Goal: Task Accomplishment & Management: Complete application form

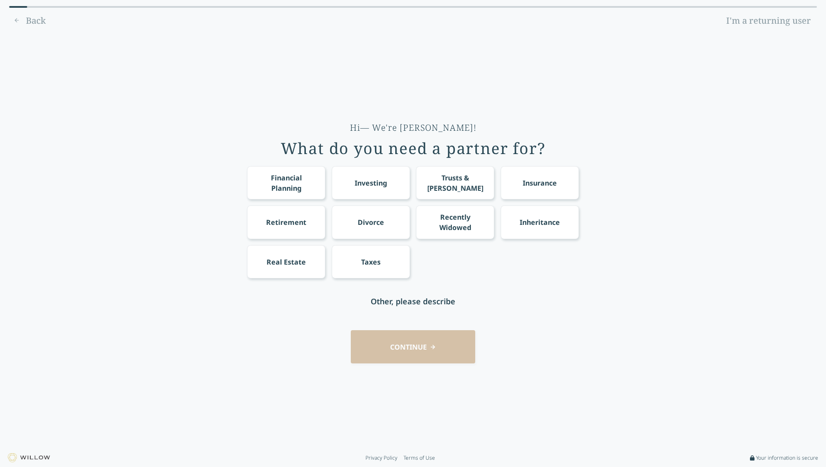
click at [385, 254] on div "Taxes" at bounding box center [371, 261] width 78 height 33
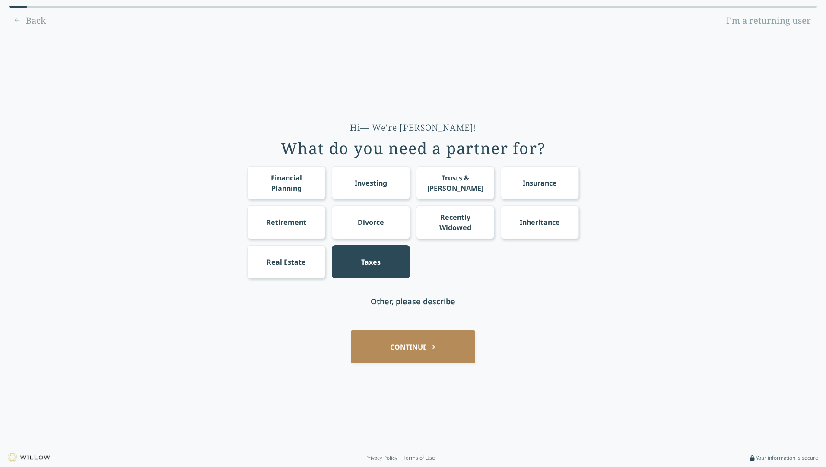
click at [443, 188] on div "Trusts & Wills" at bounding box center [455, 182] width 78 height 33
click at [315, 190] on div "Financial Planning" at bounding box center [286, 183] width 62 height 21
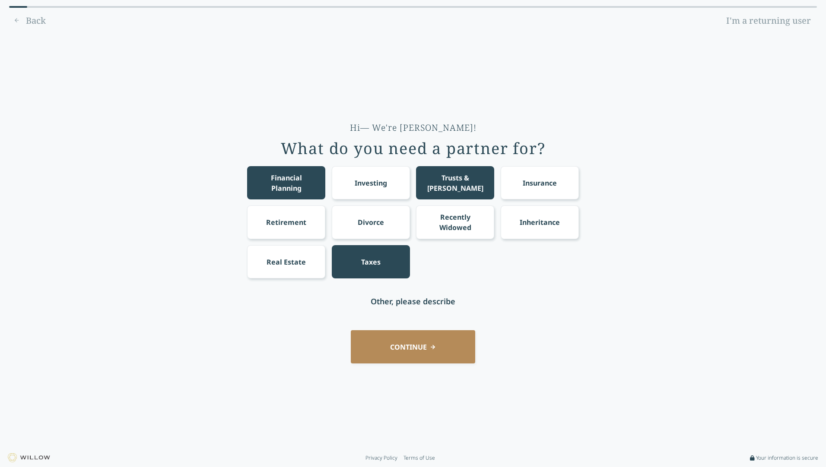
click at [386, 178] on div "Investing" at bounding box center [371, 183] width 32 height 10
click at [542, 171] on div "Insurance" at bounding box center [540, 182] width 78 height 33
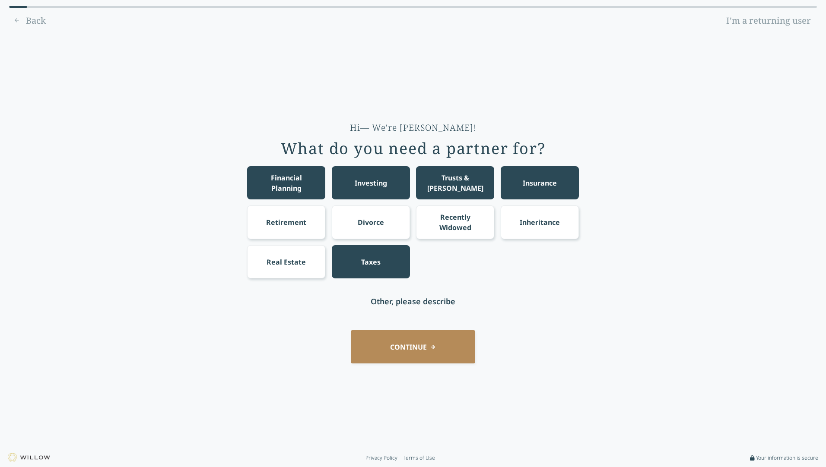
click at [292, 259] on div "Real Estate" at bounding box center [285, 262] width 39 height 10
click at [406, 338] on button "CONTINUE" at bounding box center [413, 346] width 124 height 33
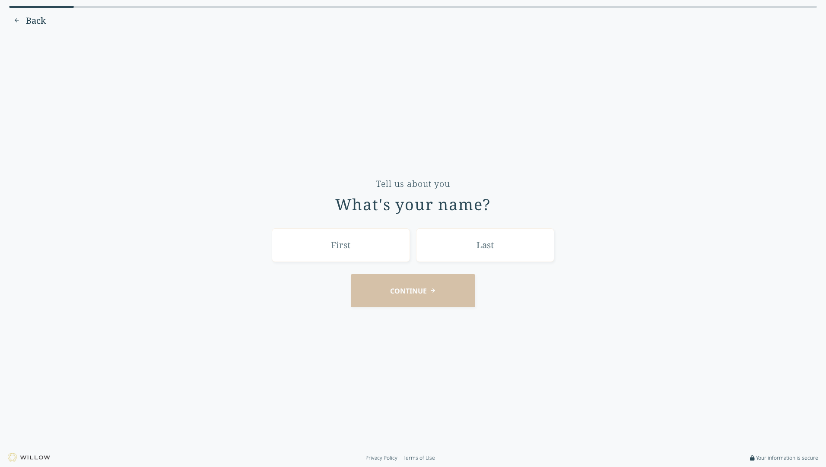
click at [374, 257] on input "text" at bounding box center [341, 244] width 138 height 33
type input "Tom"
drag, startPoint x: 491, startPoint y: 250, endPoint x: 483, endPoint y: 251, distance: 7.8
click at [484, 251] on input "text" at bounding box center [485, 244] width 138 height 33
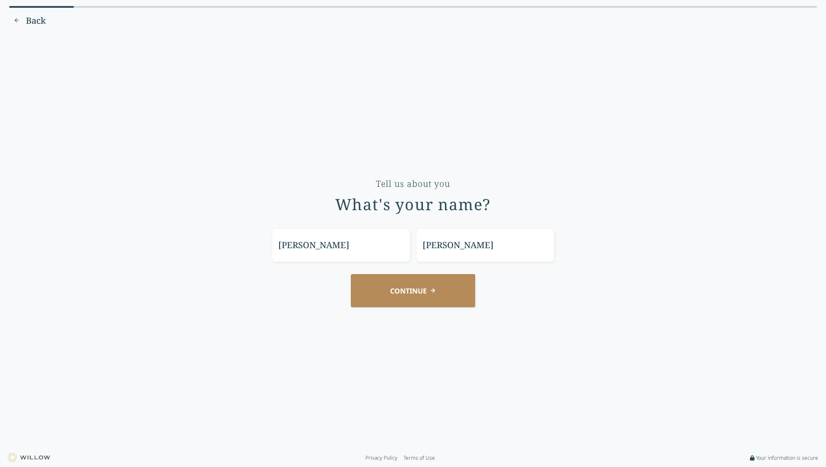
type input "Ames"
click at [427, 300] on button "CONTINUE" at bounding box center [413, 290] width 124 height 33
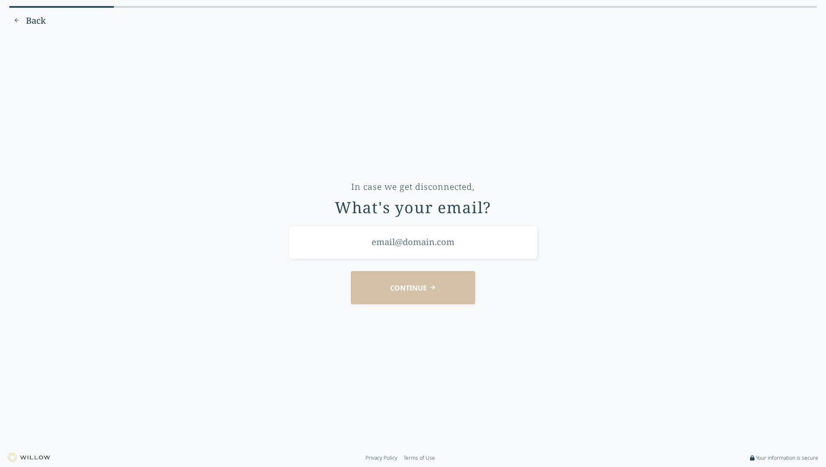
click at [411, 251] on input "email" at bounding box center [412, 241] width 249 height 33
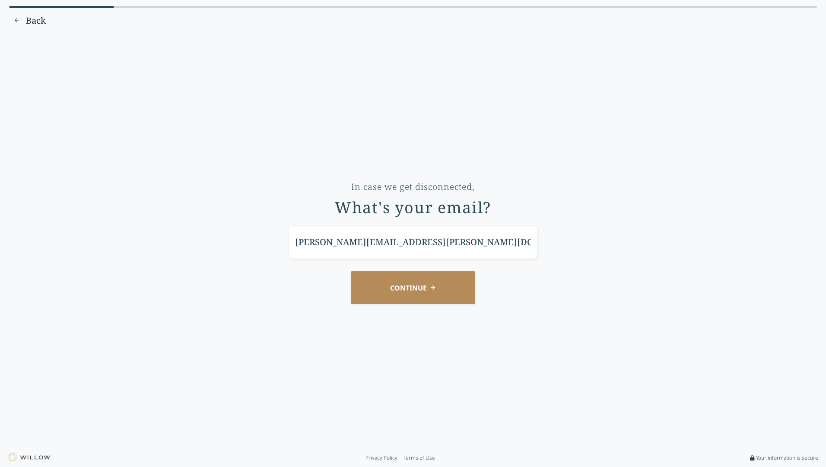
type input "ames.tommy@gmail.com"
click at [410, 280] on button "CONTINUE" at bounding box center [413, 287] width 124 height 33
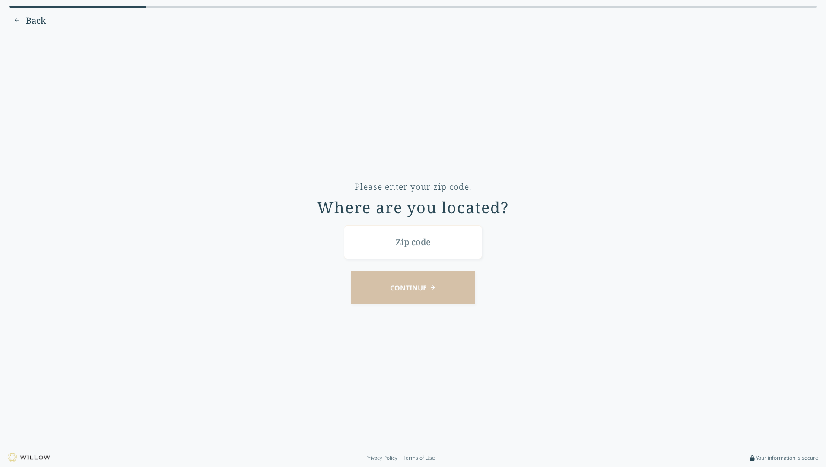
click at [422, 246] on input "text" at bounding box center [413, 241] width 138 height 33
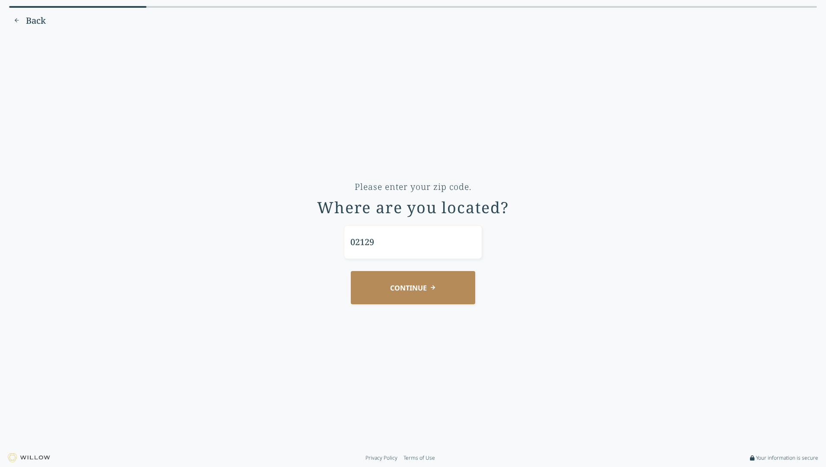
type input "02129"
click at [415, 284] on button "CONTINUE" at bounding box center [413, 287] width 124 height 33
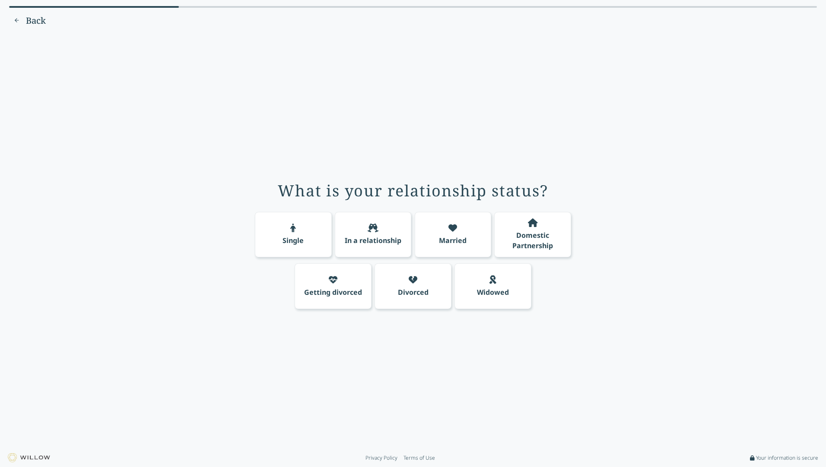
click at [476, 240] on div "Married" at bounding box center [453, 235] width 77 height 46
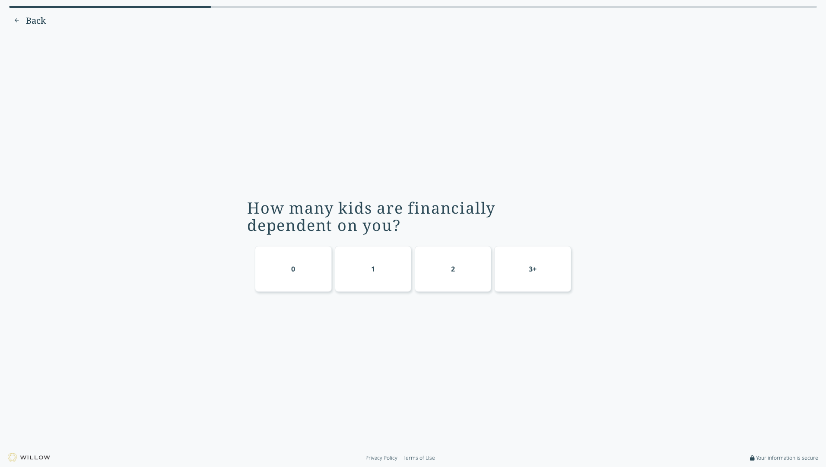
click at [463, 277] on div "2" at bounding box center [453, 269] width 77 height 46
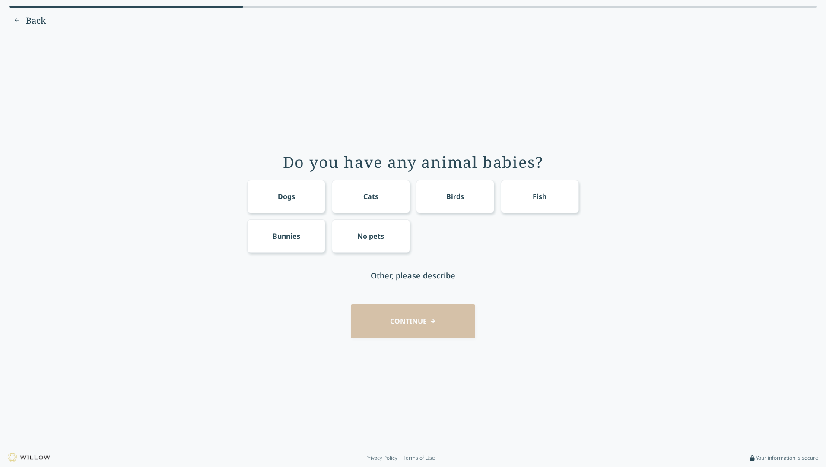
click at [377, 246] on div "No pets" at bounding box center [371, 235] width 78 height 33
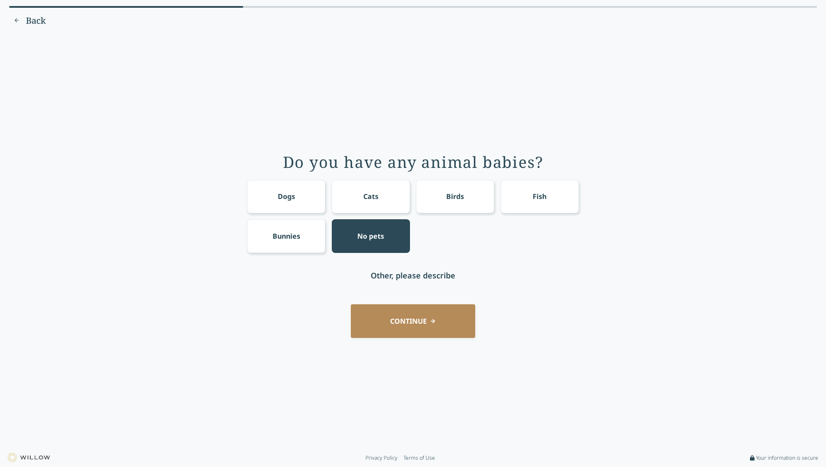
click at [396, 327] on button "CONTINUE" at bounding box center [413, 320] width 124 height 33
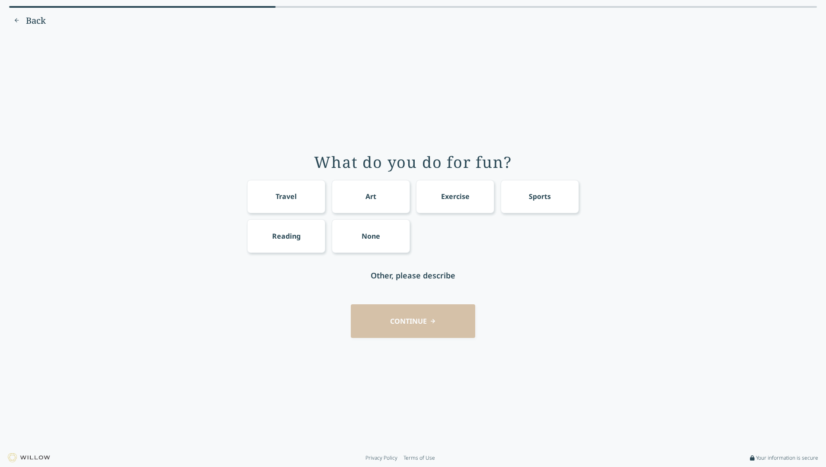
click at [304, 203] on div "Travel" at bounding box center [286, 196] width 78 height 33
click at [298, 190] on div "Travel" at bounding box center [286, 196] width 78 height 33
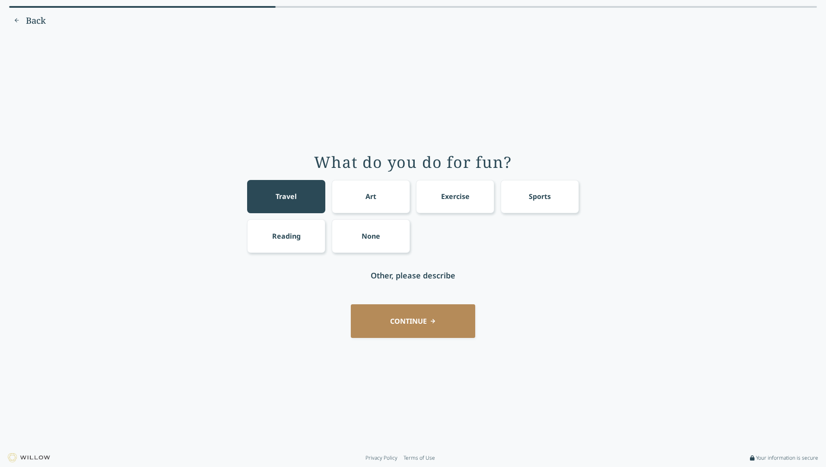
click at [526, 190] on div "Sports" at bounding box center [540, 196] width 78 height 33
click at [442, 313] on button "CONTINUE" at bounding box center [413, 320] width 124 height 33
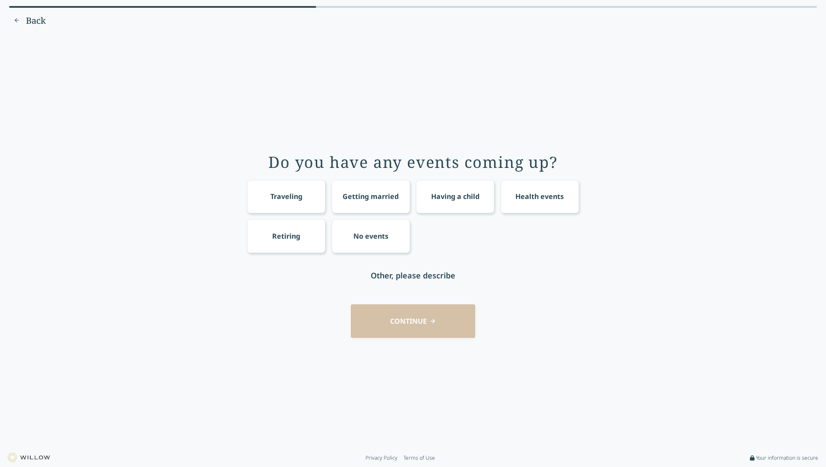
click at [369, 233] on div "No events" at bounding box center [370, 236] width 35 height 10
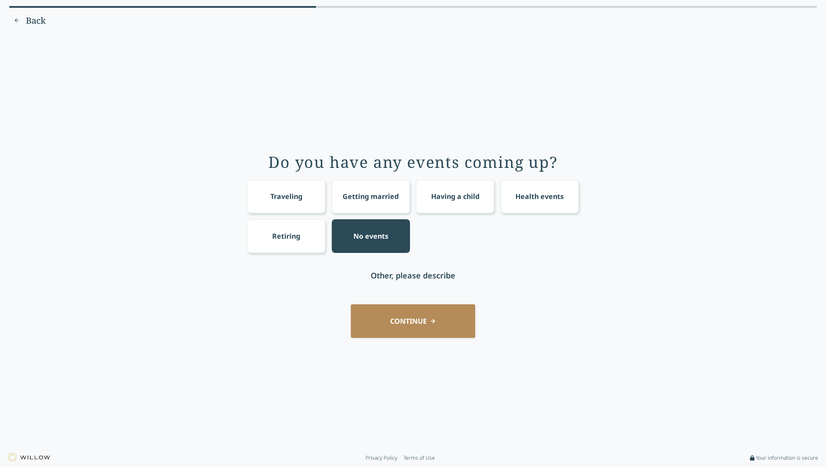
click at [396, 311] on button "CONTINUE" at bounding box center [413, 320] width 124 height 33
click at [396, 311] on div "CONTINUE" at bounding box center [413, 320] width 802 height 33
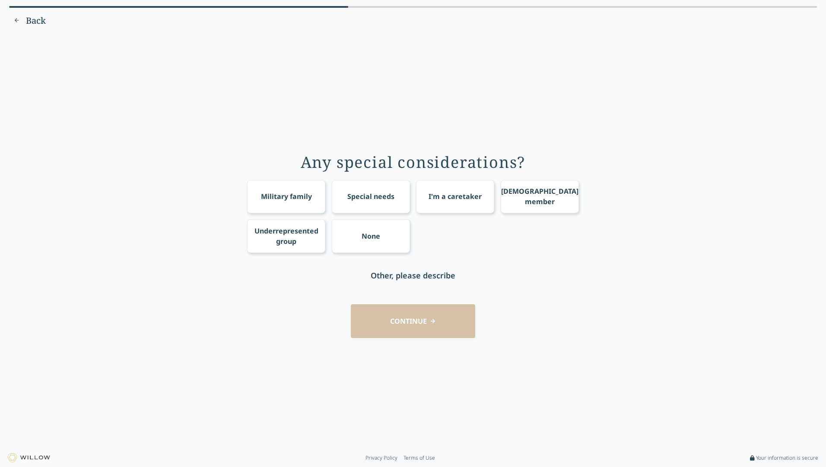
click at [357, 231] on div "None" at bounding box center [371, 235] width 78 height 33
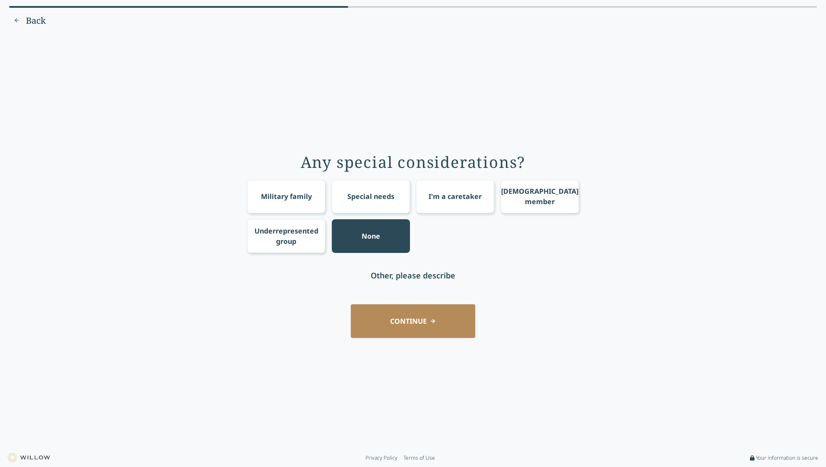
click at [401, 325] on button "CONTINUE" at bounding box center [413, 320] width 124 height 33
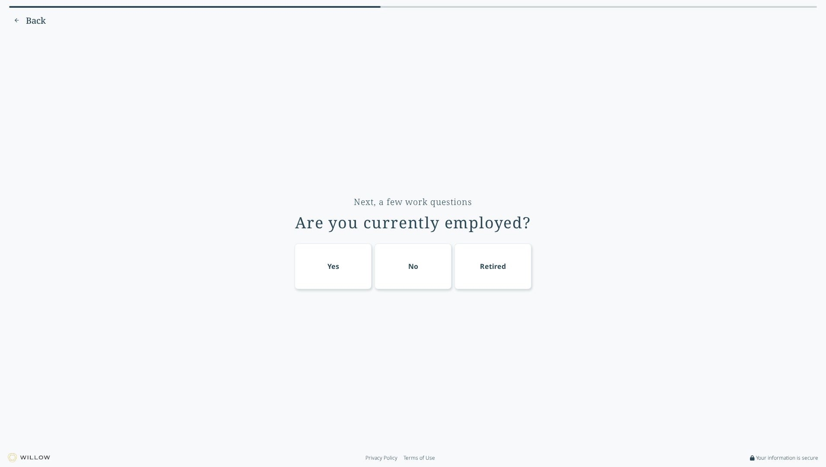
click at [361, 273] on div "Yes" at bounding box center [333, 267] width 77 height 46
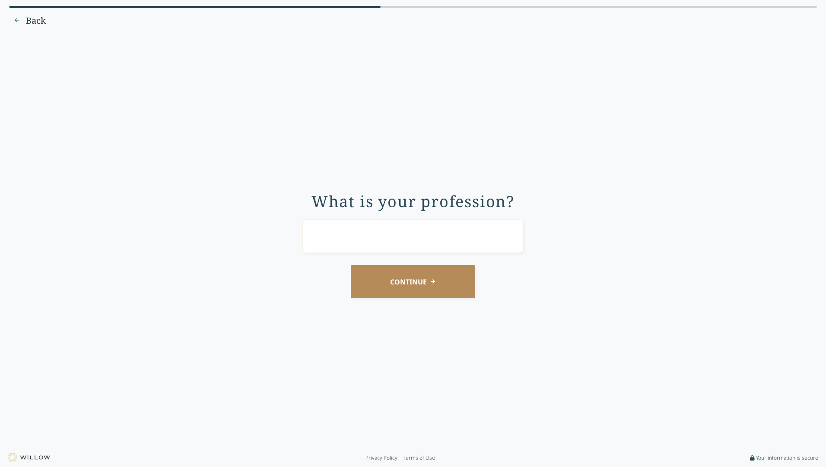
click at [431, 235] on input "text" at bounding box center [412, 235] width 221 height 33
click at [318, 233] on input "FInancial Advisor" at bounding box center [412, 235] width 221 height 33
type input "Commercial Real Estate Broker"
click at [436, 281] on button "CONTINUE" at bounding box center [413, 281] width 124 height 33
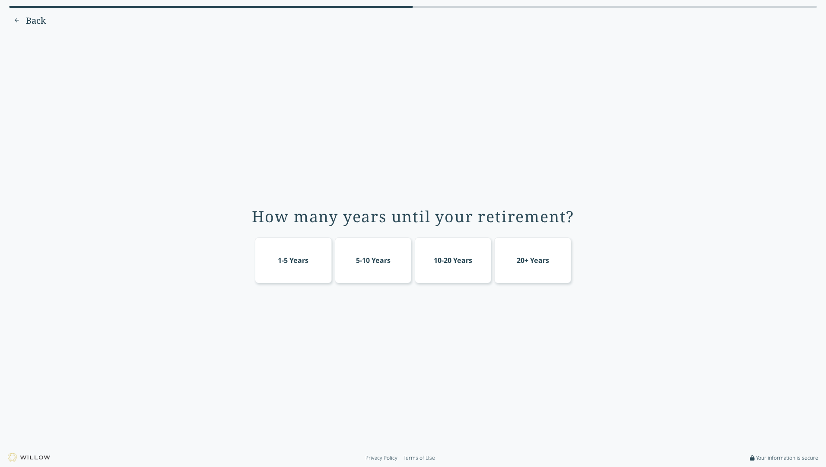
click at [521, 268] on div "20+ Years" at bounding box center [532, 261] width 77 height 46
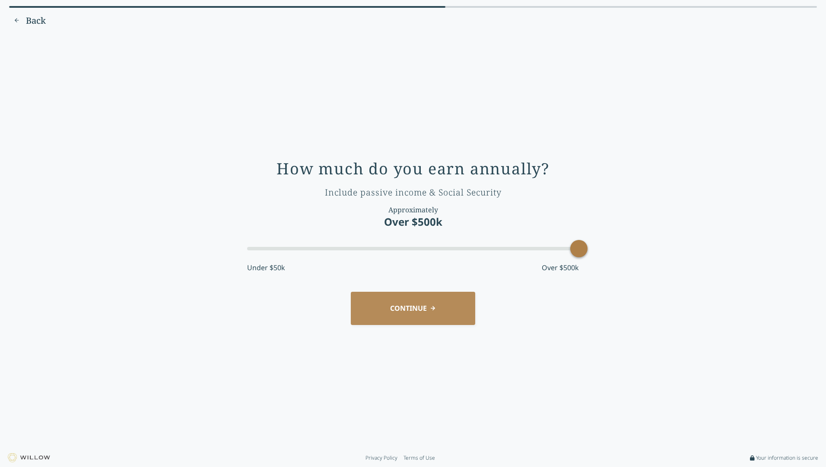
drag, startPoint x: 327, startPoint y: 249, endPoint x: 596, endPoint y: 270, distance: 270.4
click at [596, 270] on div "How much do you earn annually? Include passive income & Social Security Approxi…" at bounding box center [413, 241] width 802 height 403
click at [395, 314] on button "CONTINUE" at bounding box center [413, 308] width 124 height 33
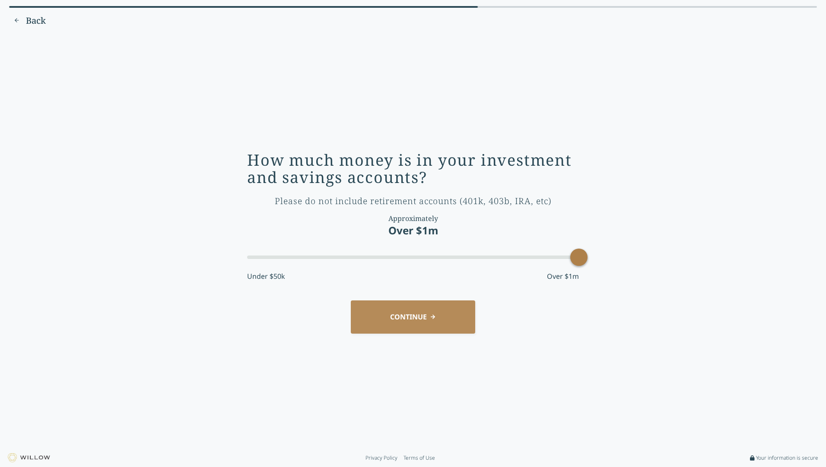
drag, startPoint x: 273, startPoint y: 259, endPoint x: 625, endPoint y: 257, distance: 351.1
click at [625, 257] on div "How much money is in your investment and savings accounts? Please do not includ…" at bounding box center [413, 241] width 802 height 403
click at [447, 317] on button "CONTINUE" at bounding box center [413, 317] width 124 height 33
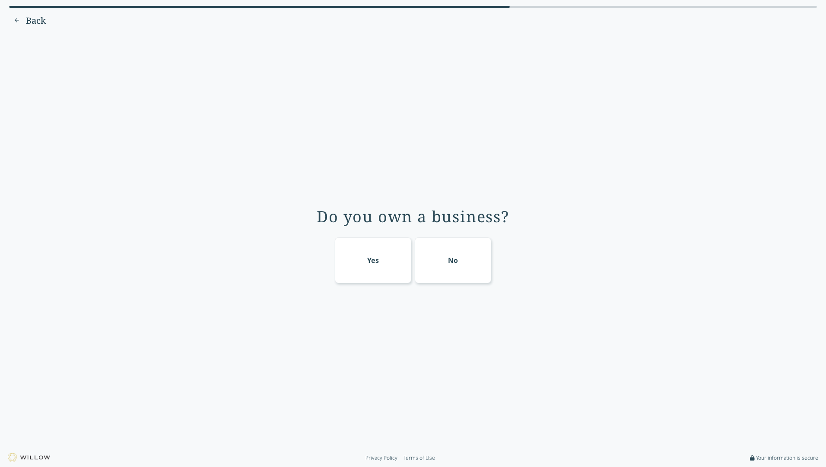
click at [363, 259] on div "Yes" at bounding box center [373, 261] width 77 height 46
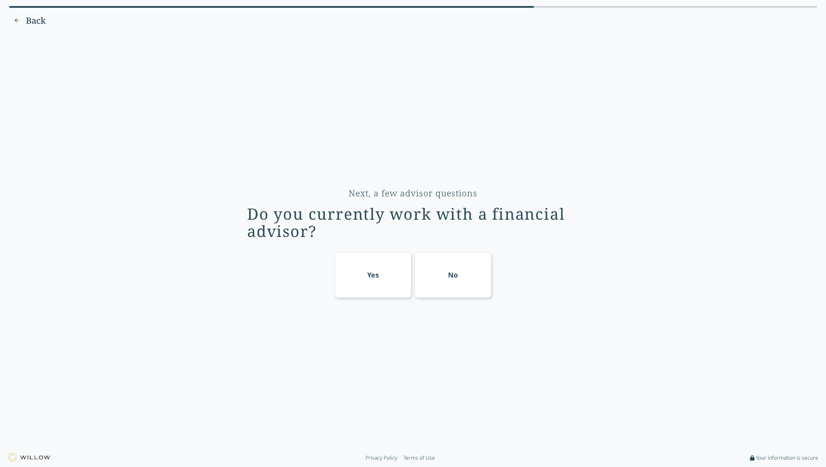
click at [379, 269] on div "Yes" at bounding box center [373, 275] width 77 height 46
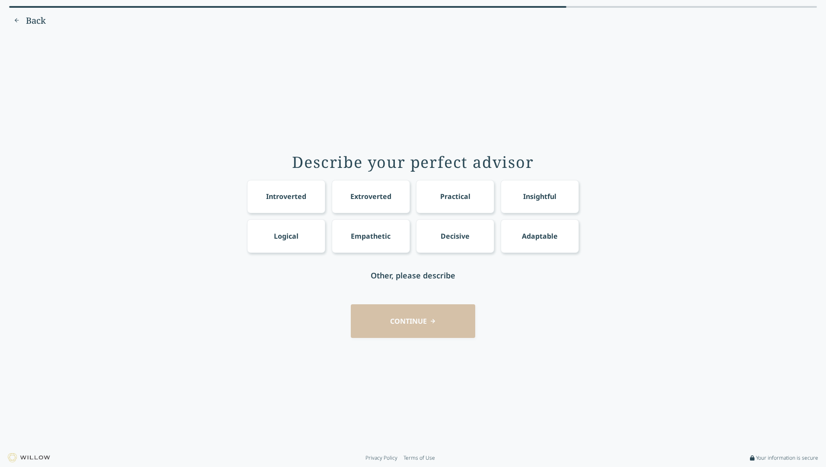
click at [550, 196] on div "Insightful" at bounding box center [539, 196] width 33 height 10
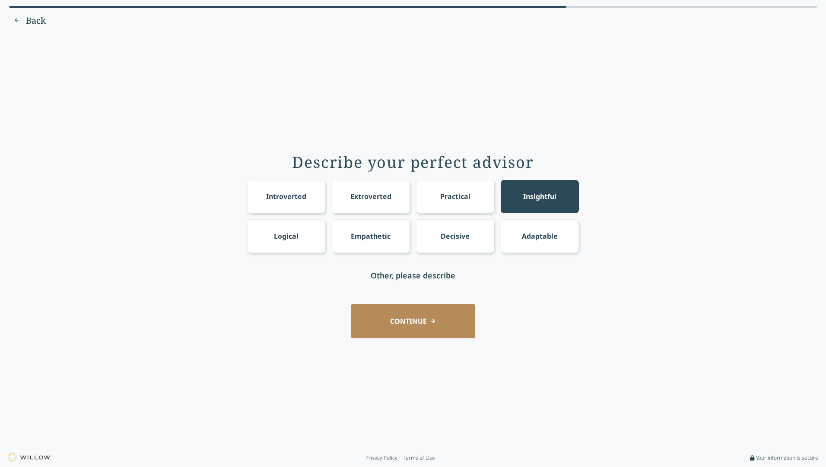
click at [285, 245] on div "Logical" at bounding box center [286, 235] width 78 height 33
click at [399, 321] on button "CONTINUE" at bounding box center [413, 320] width 124 height 33
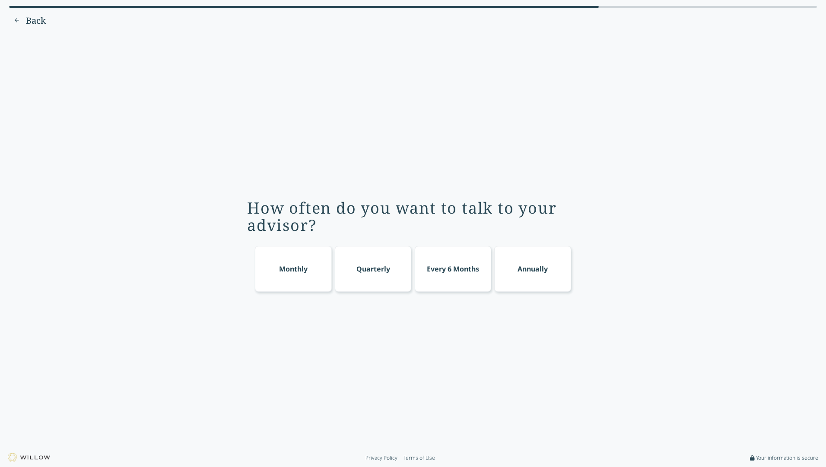
click at [318, 276] on div "Monthly" at bounding box center [293, 269] width 77 height 46
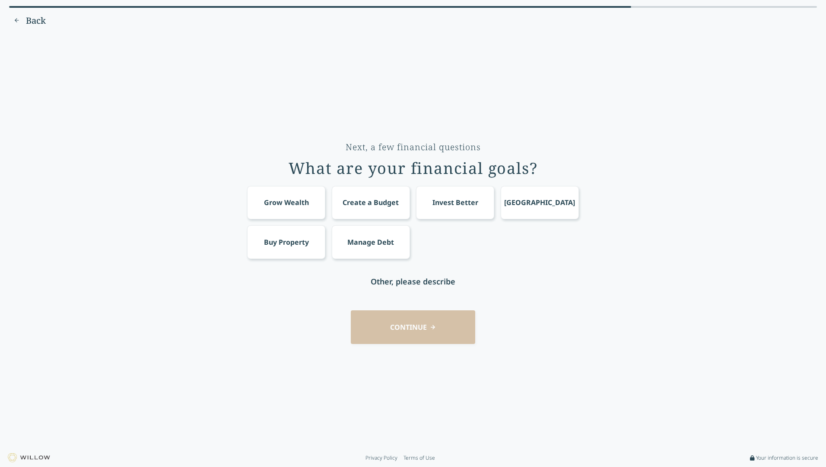
click at [301, 209] on div "Grow Wealth" at bounding box center [286, 202] width 78 height 33
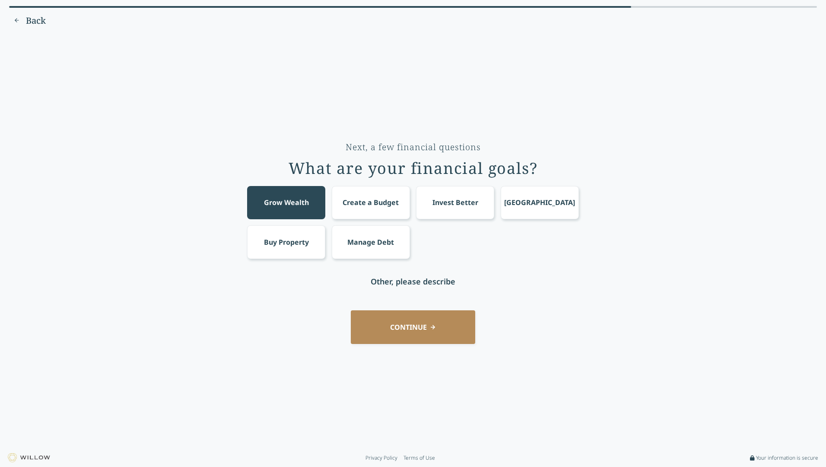
click at [433, 319] on button "CONTINUE" at bounding box center [413, 327] width 124 height 33
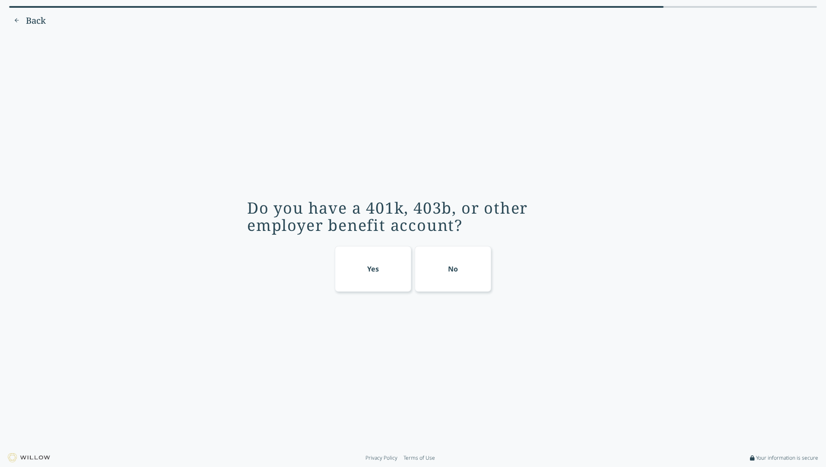
click at [378, 274] on div "Yes" at bounding box center [373, 269] width 12 height 10
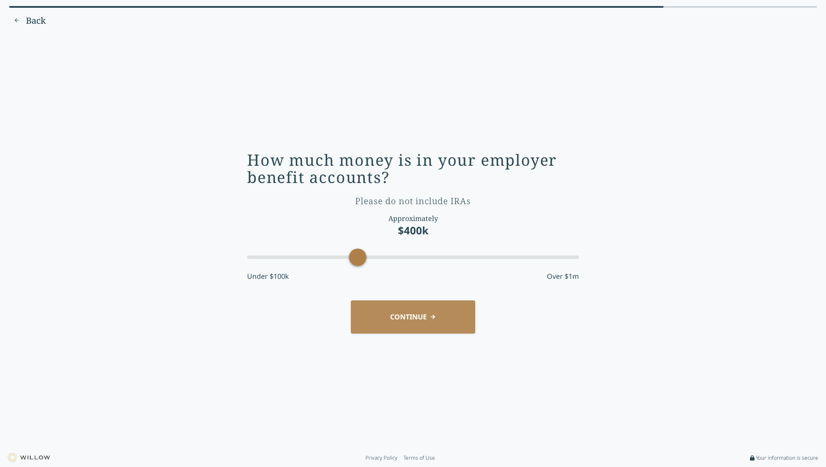
drag, startPoint x: 306, startPoint y: 258, endPoint x: 352, endPoint y: 286, distance: 53.8
click at [352, 286] on div "How much money is in your employer benefit accounts? Please do not include IRAs…" at bounding box center [413, 220] width 332 height 137
click at [412, 327] on button "CONTINUE" at bounding box center [413, 317] width 124 height 33
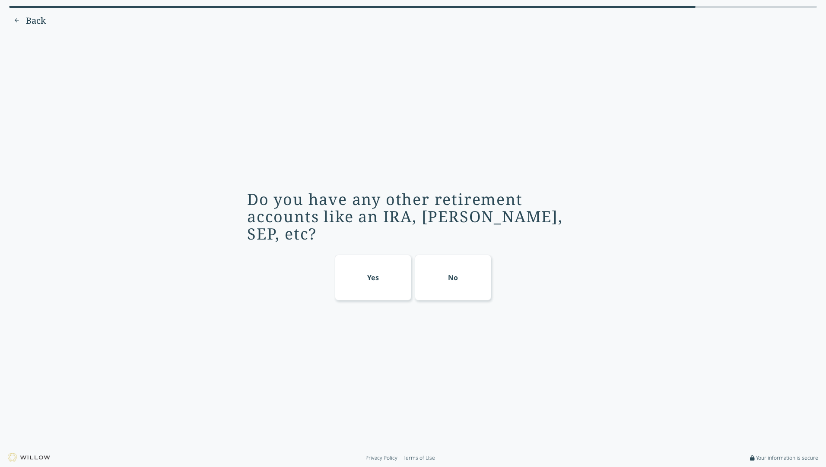
click at [398, 278] on div "Yes" at bounding box center [373, 278] width 77 height 46
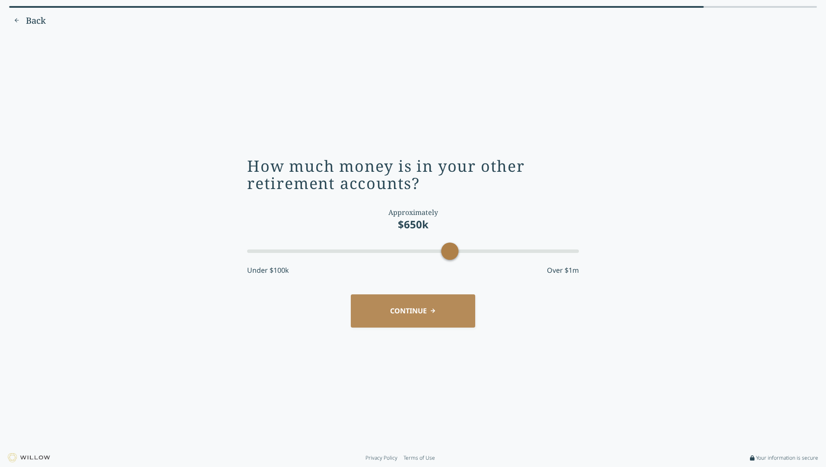
drag, startPoint x: 395, startPoint y: 254, endPoint x: 453, endPoint y: 255, distance: 57.5
click at [453, 255] on div "Accessibility label" at bounding box center [449, 251] width 17 height 17
click at [429, 305] on button "CONTINUE" at bounding box center [413, 311] width 124 height 33
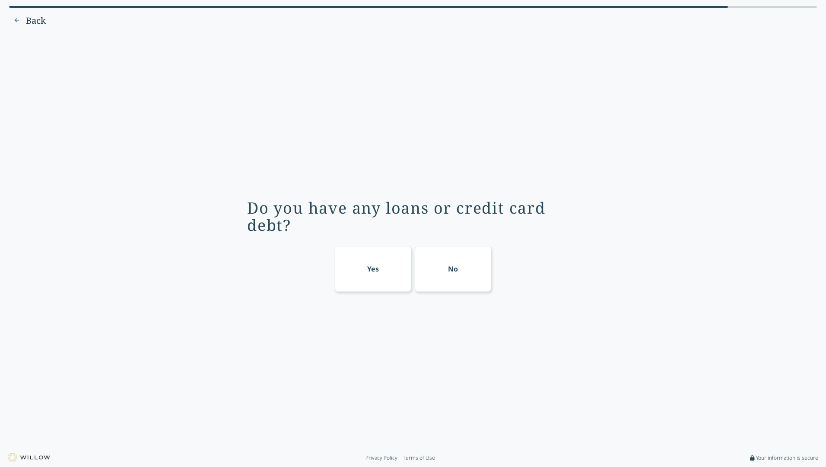
click at [436, 264] on div "No" at bounding box center [453, 269] width 77 height 46
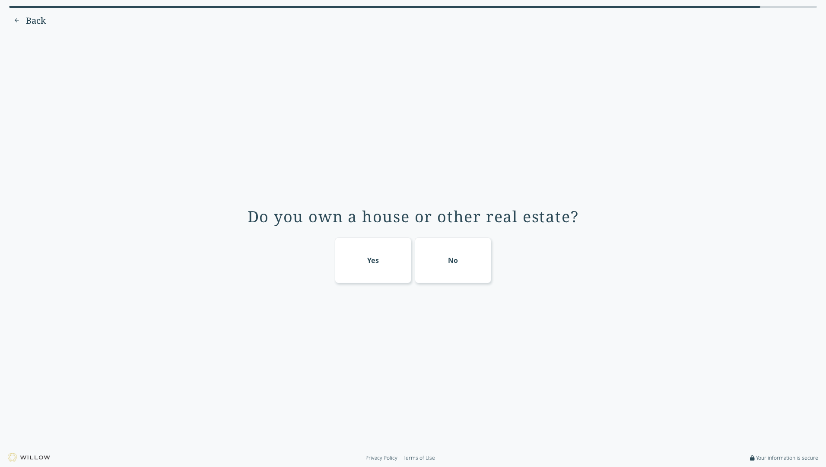
click at [375, 262] on div "Yes" at bounding box center [373, 261] width 77 height 46
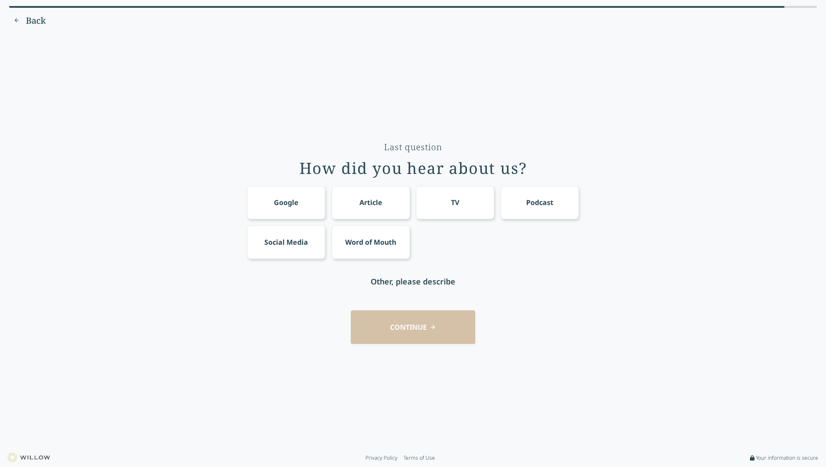
click at [263, 239] on div "Social Media" at bounding box center [286, 241] width 78 height 33
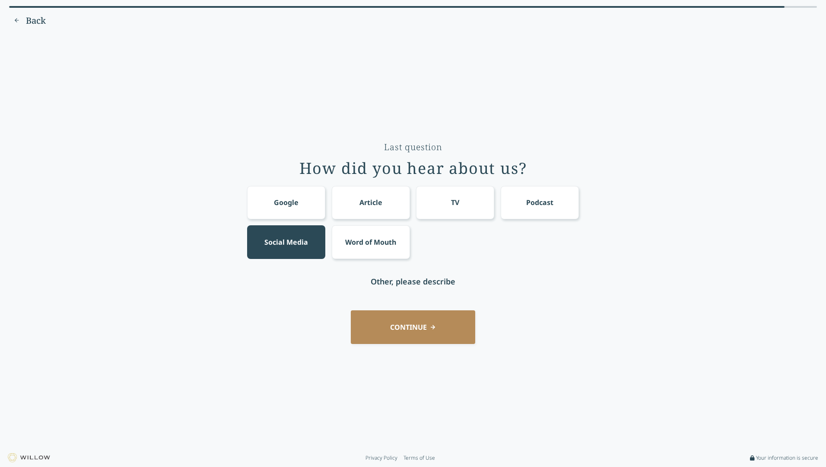
click at [411, 335] on button "CONTINUE" at bounding box center [413, 327] width 124 height 33
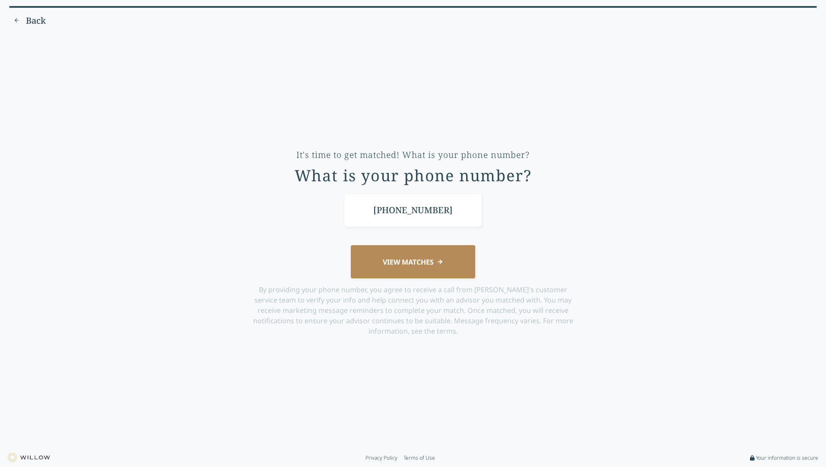
type input "(508) 737-2714"
click at [395, 260] on button "VIEW MATCHES" at bounding box center [413, 261] width 124 height 33
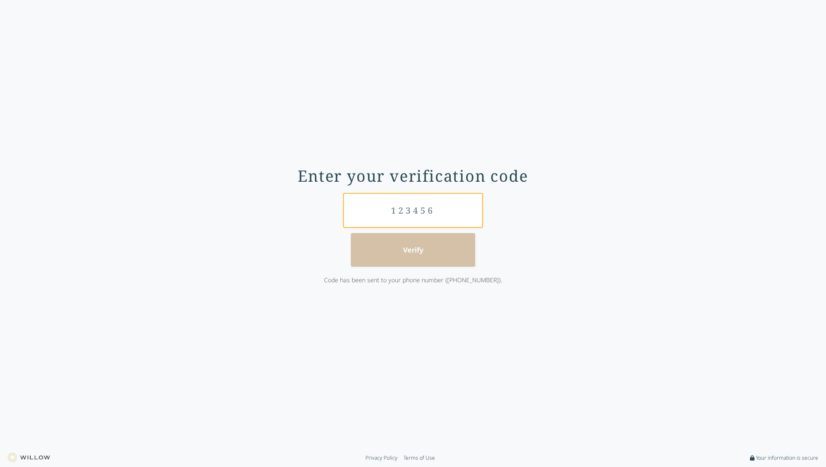
click at [399, 209] on input "text" at bounding box center [413, 210] width 138 height 33
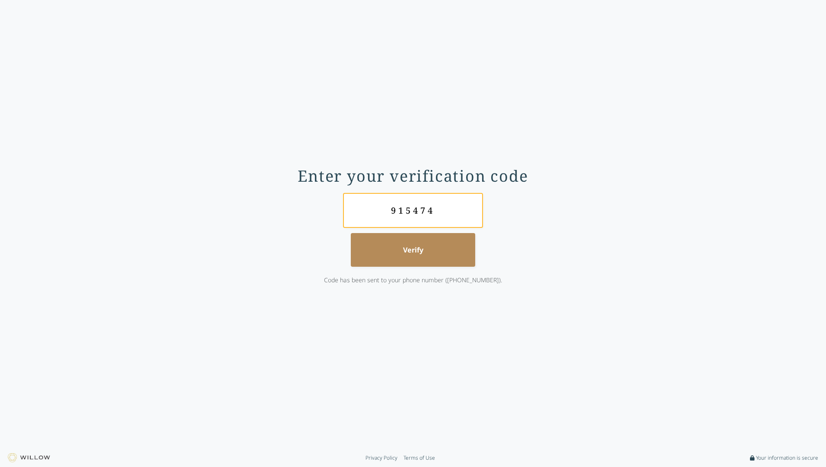
type input "915474"
click at [420, 245] on button "Verify" at bounding box center [413, 249] width 124 height 33
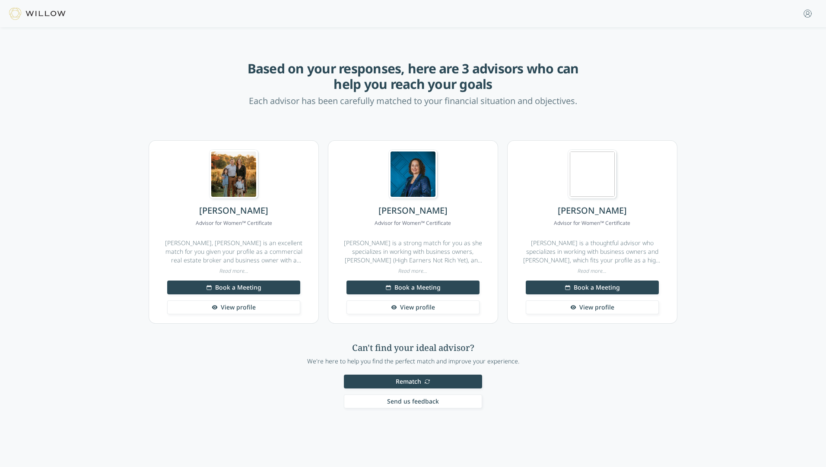
click at [425, 382] on button "Rematch" at bounding box center [413, 382] width 138 height 14
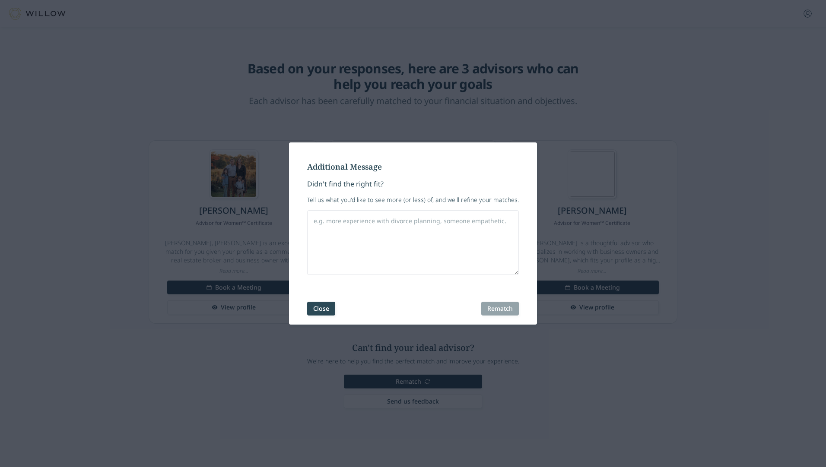
click at [415, 245] on textarea at bounding box center [413, 242] width 212 height 65
type textarea "I'm Not a women"
click at [498, 318] on div "Additional Message Didn't find the right fit? Tell us what you'd like to see mo…" at bounding box center [413, 234] width 248 height 182
click at [499, 309] on button "Rematch" at bounding box center [500, 309] width 38 height 14
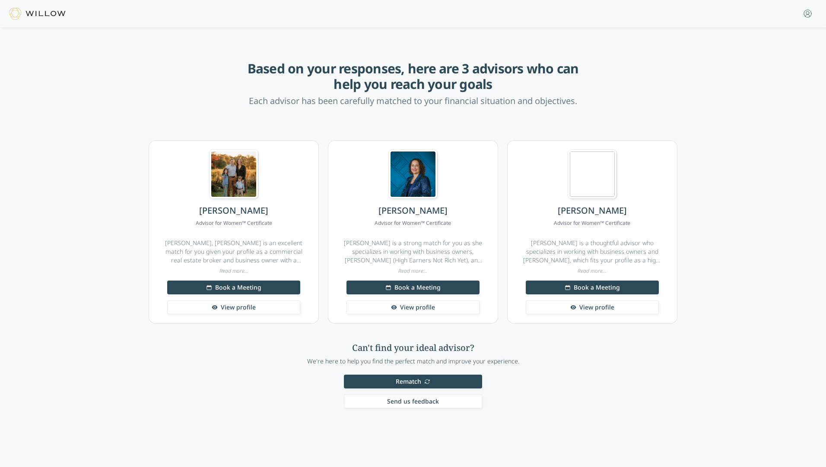
click at [420, 383] on span "Rematch" at bounding box center [408, 381] width 25 height 9
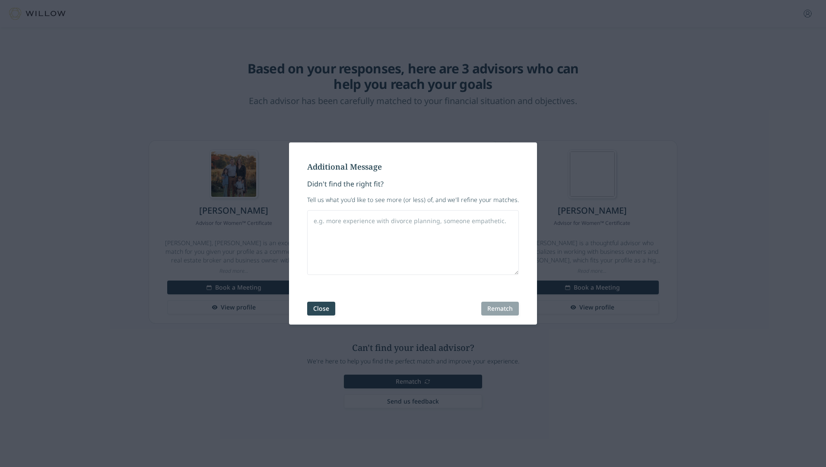
click at [437, 276] on div "Additional Message Didn't find the right fit? Tell us what you'd like to see mo…" at bounding box center [413, 234] width 248 height 182
click at [428, 237] on textarea at bounding box center [413, 242] width 212 height 65
type textarea "a"
click at [506, 315] on button "Rematch" at bounding box center [500, 309] width 38 height 14
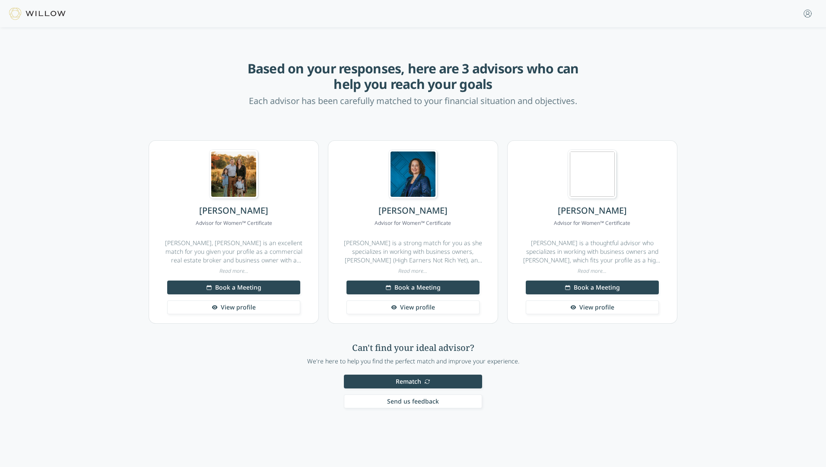
click at [272, 304] on link "View profile" at bounding box center [233, 308] width 133 height 14
click at [418, 311] on span "View profile" at bounding box center [417, 307] width 35 height 9
click at [550, 309] on link "View profile" at bounding box center [592, 308] width 133 height 14
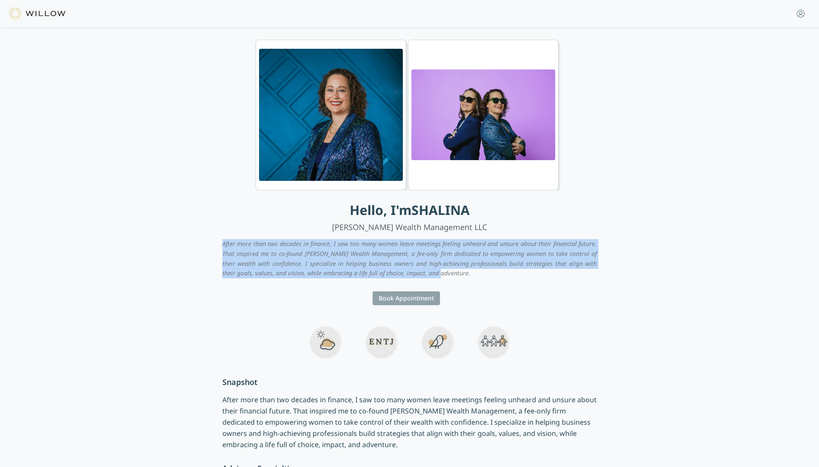
drag, startPoint x: 407, startPoint y: 271, endPoint x: 200, endPoint y: 238, distance: 209.9
drag, startPoint x: 427, startPoint y: 273, endPoint x: 203, endPoint y: 242, distance: 226.7
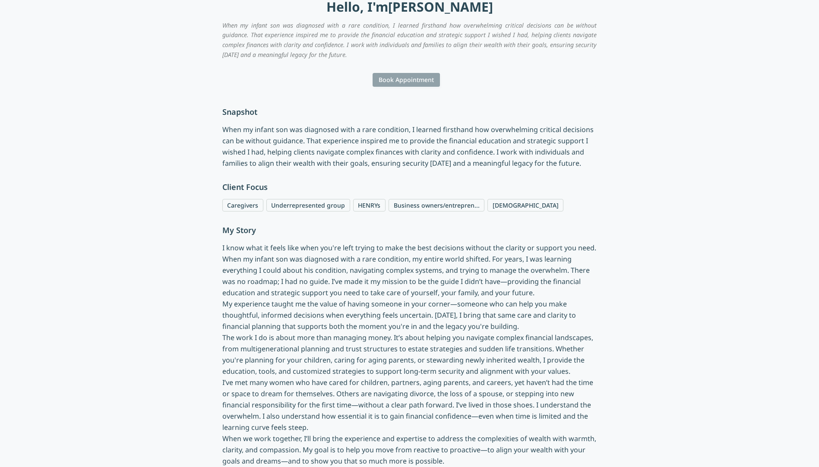
scroll to position [93, 0]
